Goal: Task Accomplishment & Management: Use online tool/utility

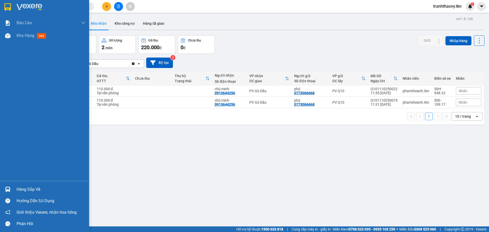
scroll to position [23, 0]
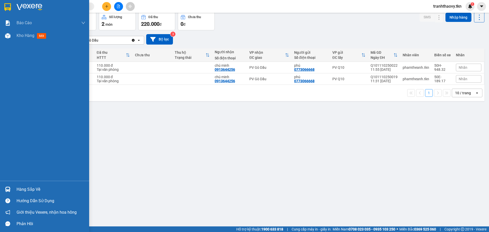
click at [20, 190] on div "Hàng sắp về" at bounding box center [51, 190] width 69 height 8
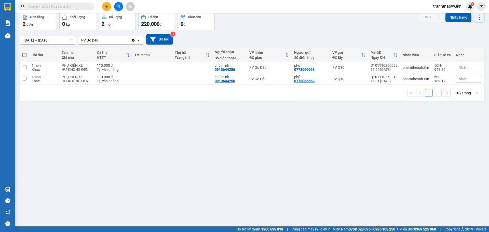
click at [82, 9] on span at bounding box center [56, 7] width 76 height 8
click at [59, 5] on input "text" at bounding box center [58, 7] width 60 height 6
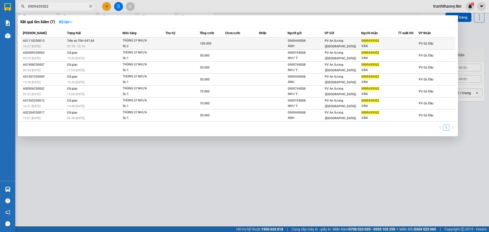
type input "0909439302"
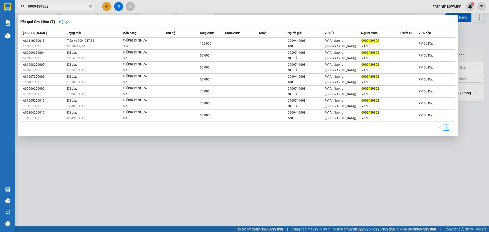
click at [94, 42] on span "Trên xe 70H-047.84" at bounding box center [80, 41] width 27 height 4
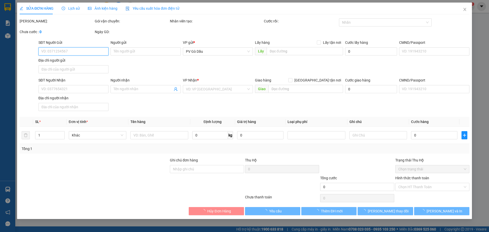
type input "0909449008"
type input "ÁNH"
type input "0909439302"
type input "VÂN"
type input "100.000"
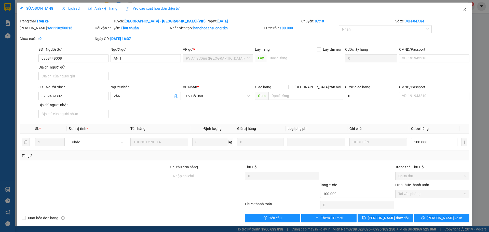
click at [463, 12] on span "Close" at bounding box center [465, 10] width 14 height 14
